Goal: Navigation & Orientation: Find specific page/section

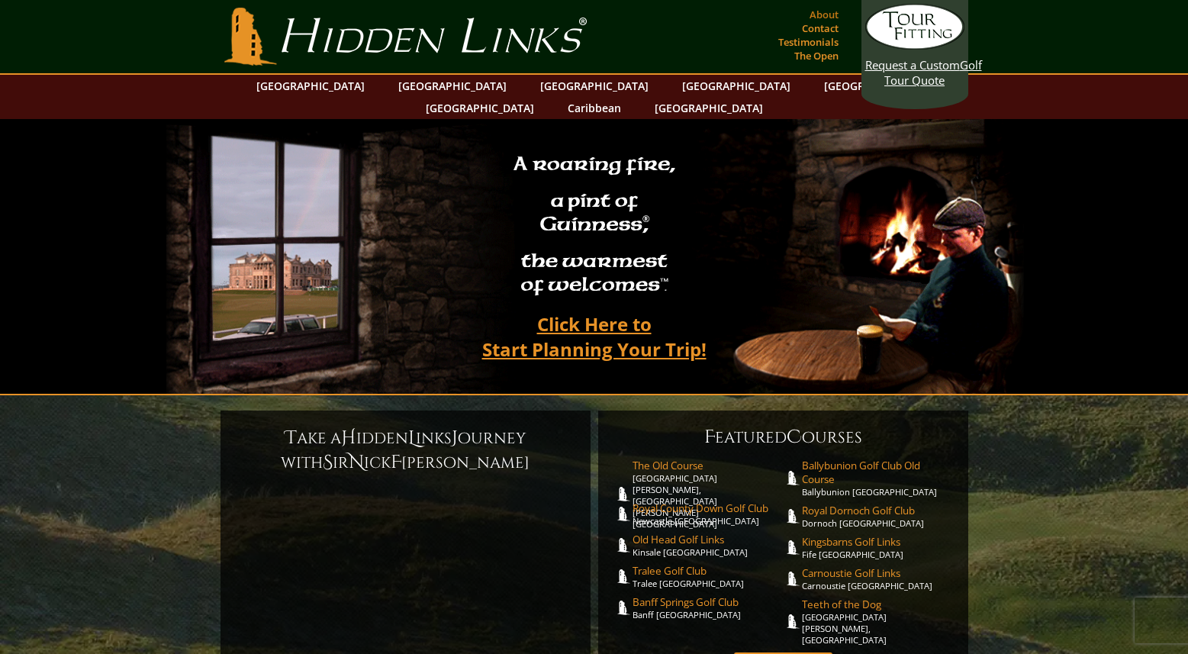
click at [826, 16] on link "About" at bounding box center [824, 14] width 37 height 21
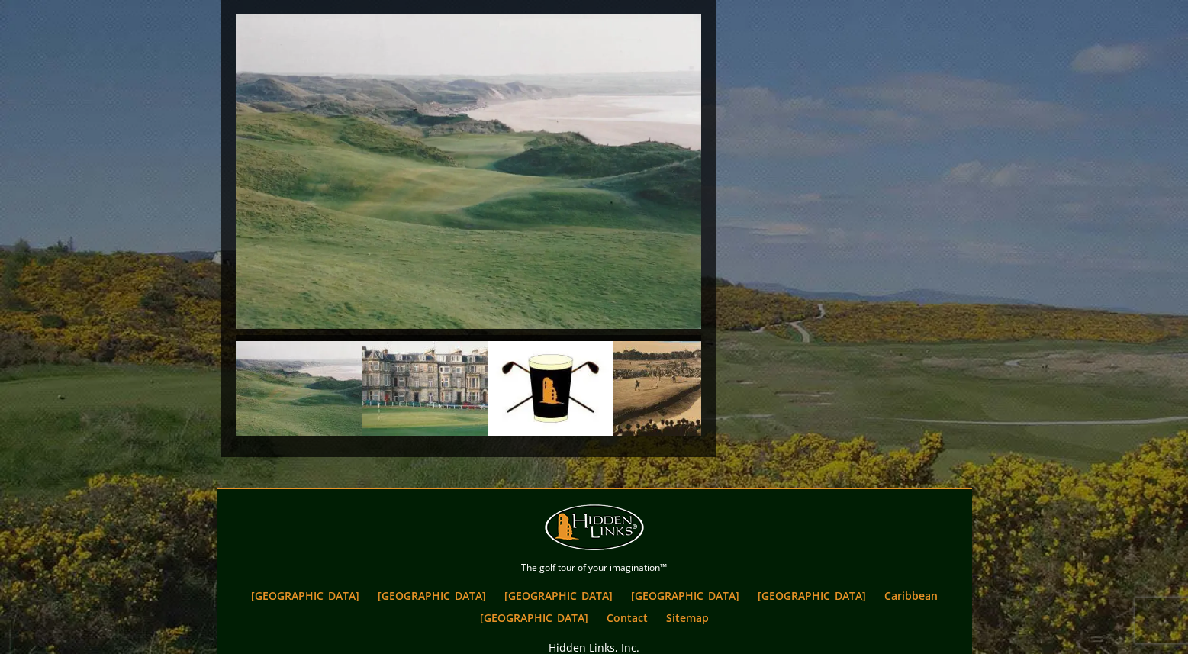
scroll to position [3461, 0]
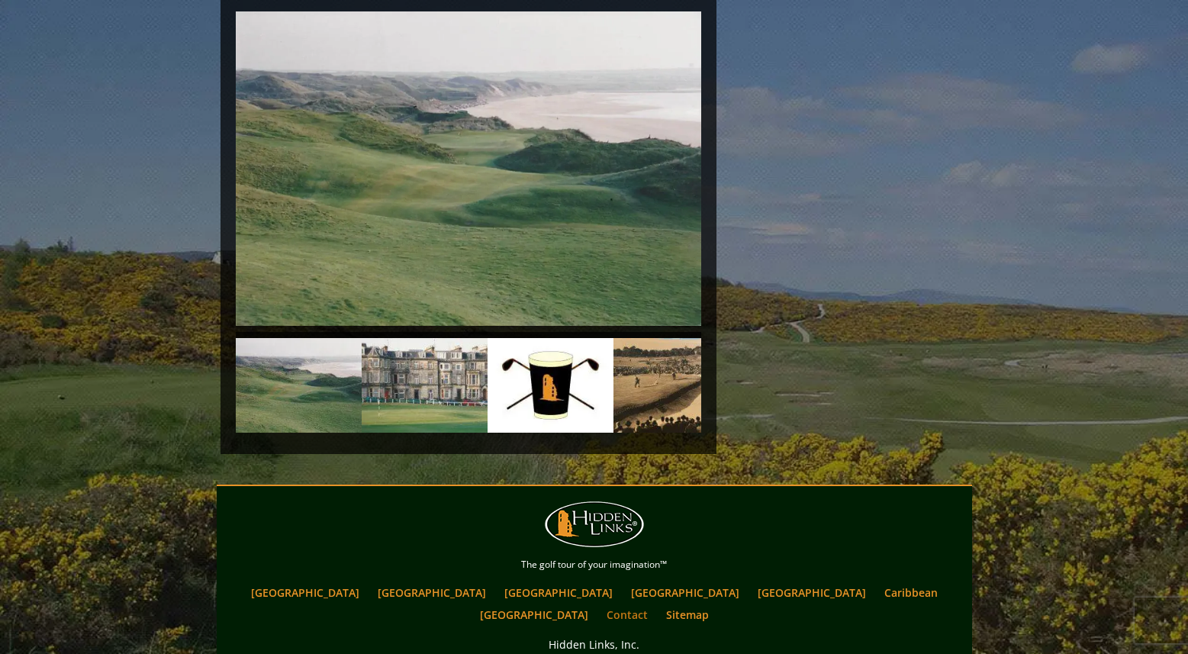
click at [655, 604] on link "Contact" at bounding box center [627, 615] width 56 height 22
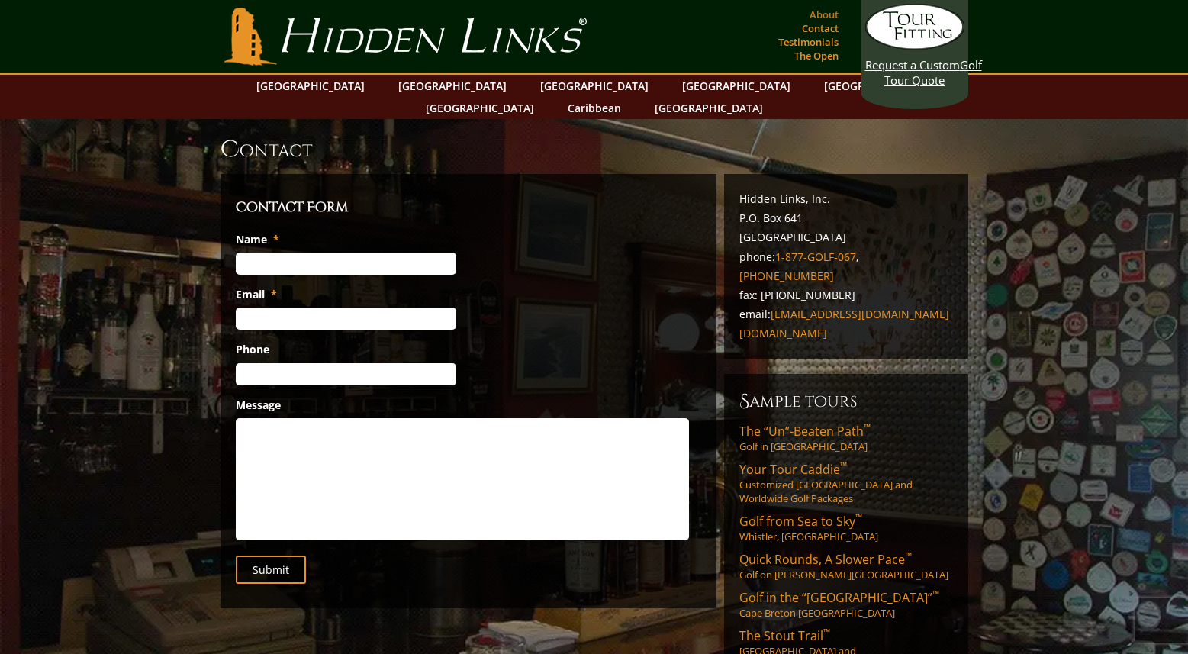
click at [826, 15] on link "About" at bounding box center [824, 14] width 37 height 21
